Goal: Task Accomplishment & Management: Use online tool/utility

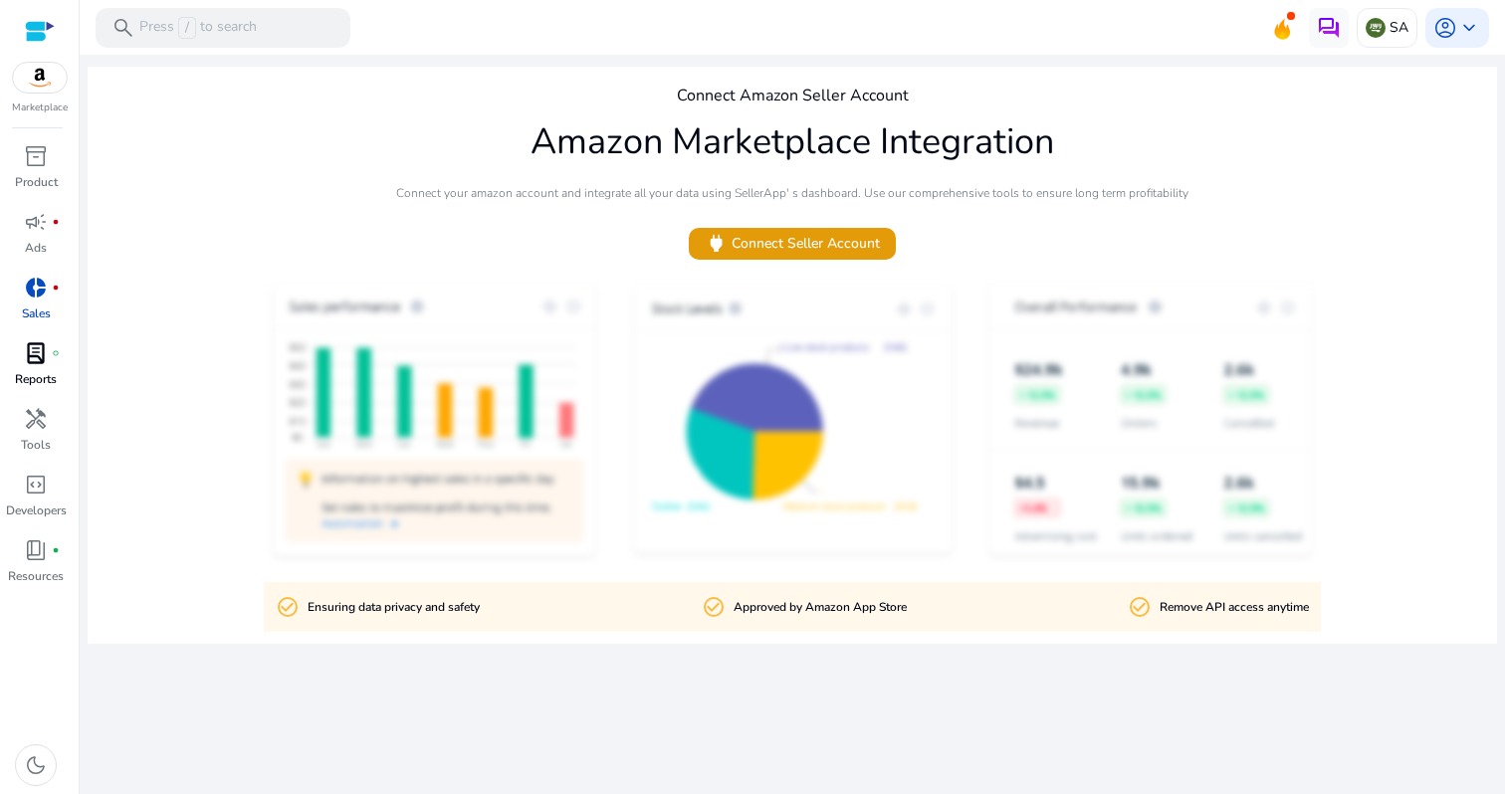
click at [54, 354] on span "fiber_manual_record" at bounding box center [56, 353] width 8 height 8
